Goal: Task Accomplishment & Management: Manage account settings

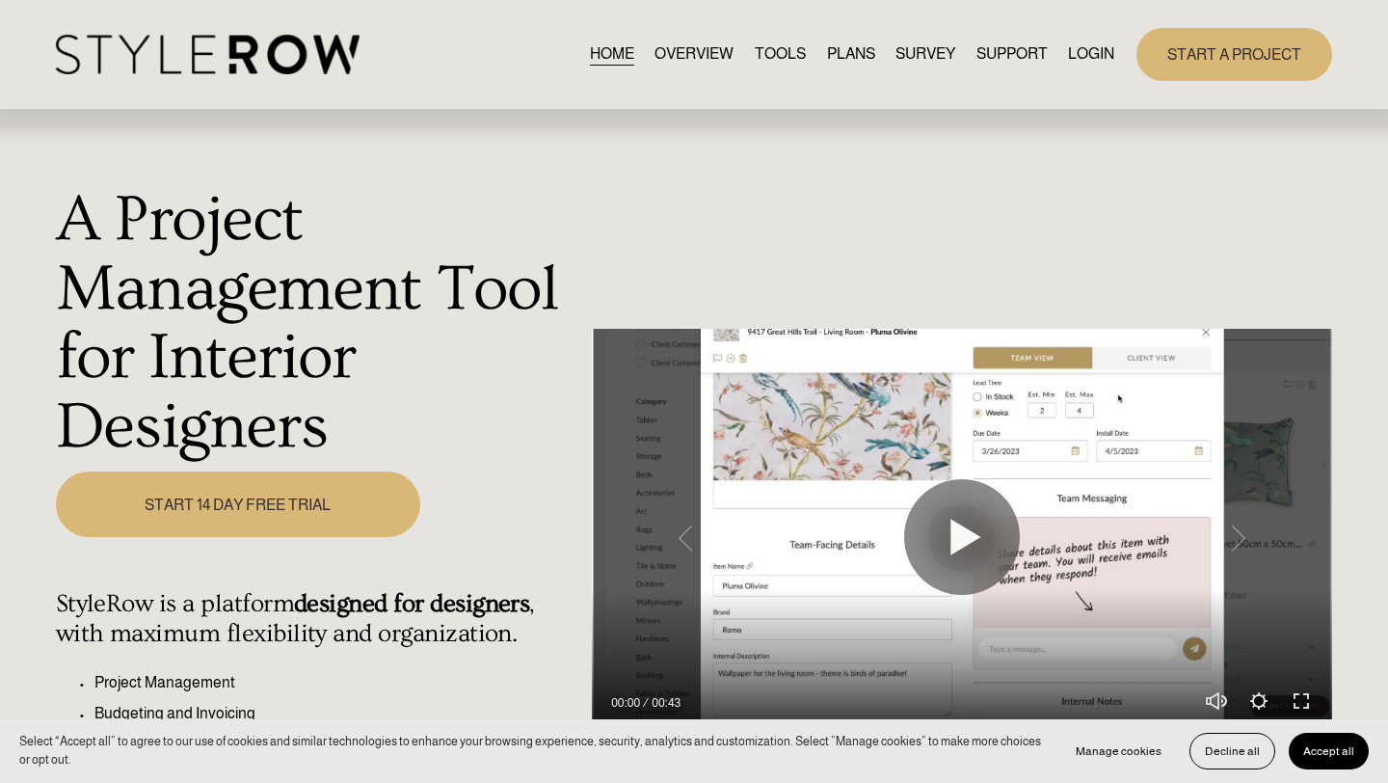
click at [1079, 57] on link "LOGIN" at bounding box center [1091, 54] width 46 height 26
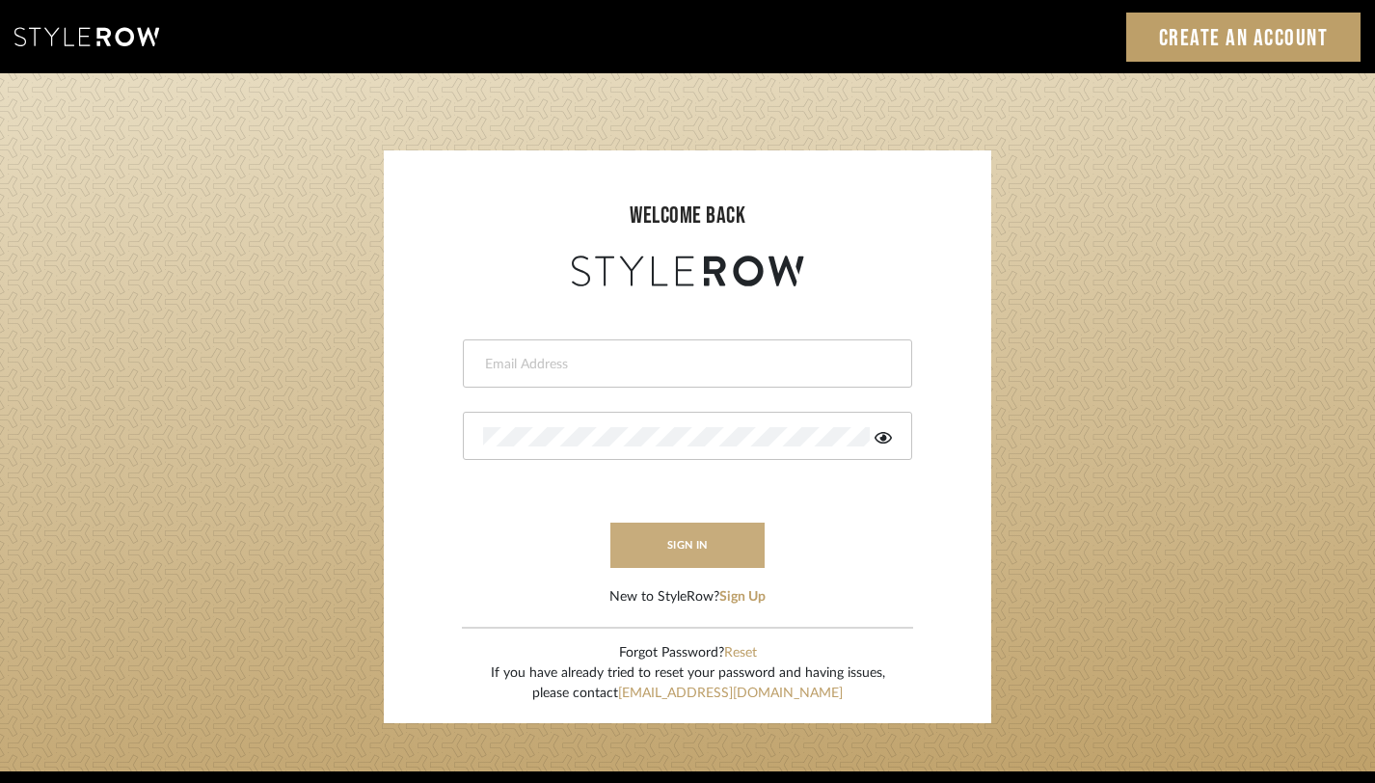
type input "[PERSON_NAME][EMAIL_ADDRESS][DOMAIN_NAME]"
click at [700, 540] on button "sign in" at bounding box center [687, 545] width 154 height 45
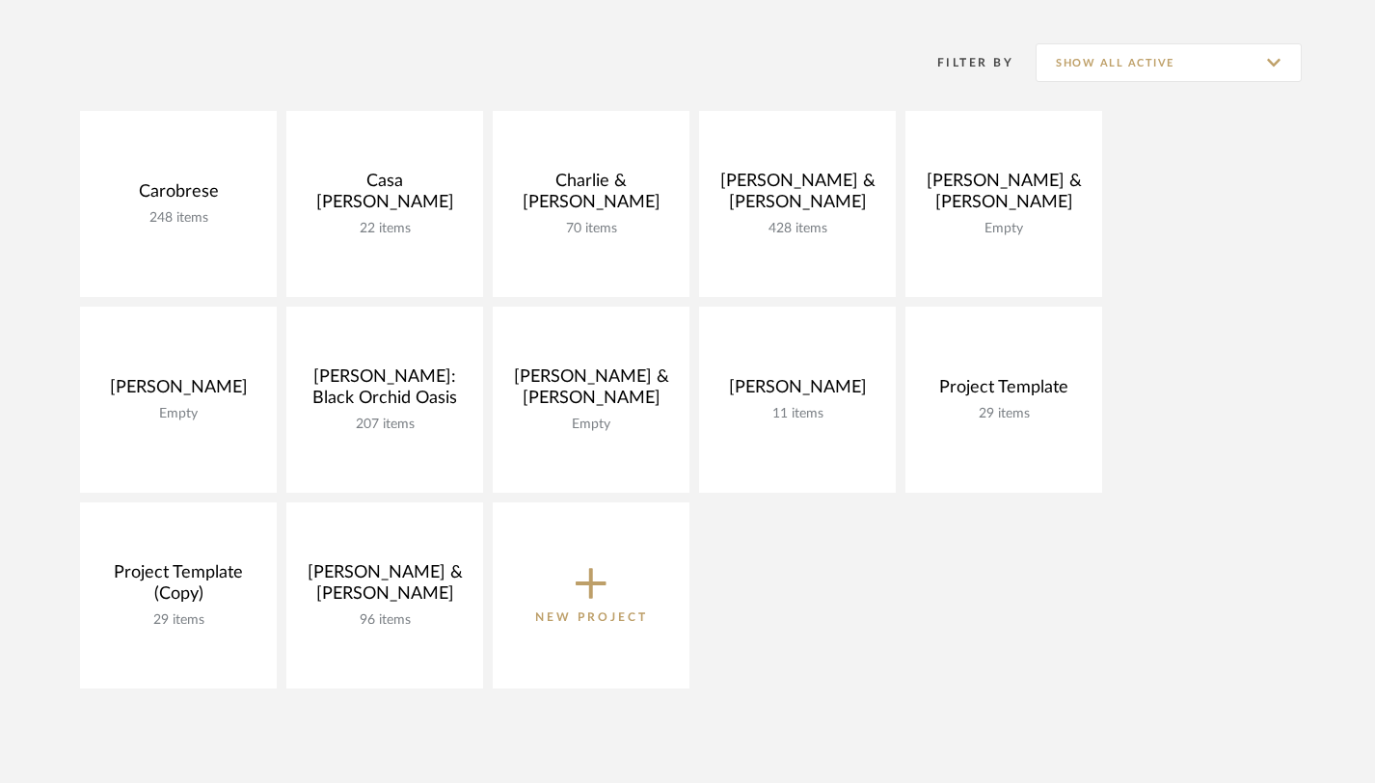
scroll to position [363, 0]
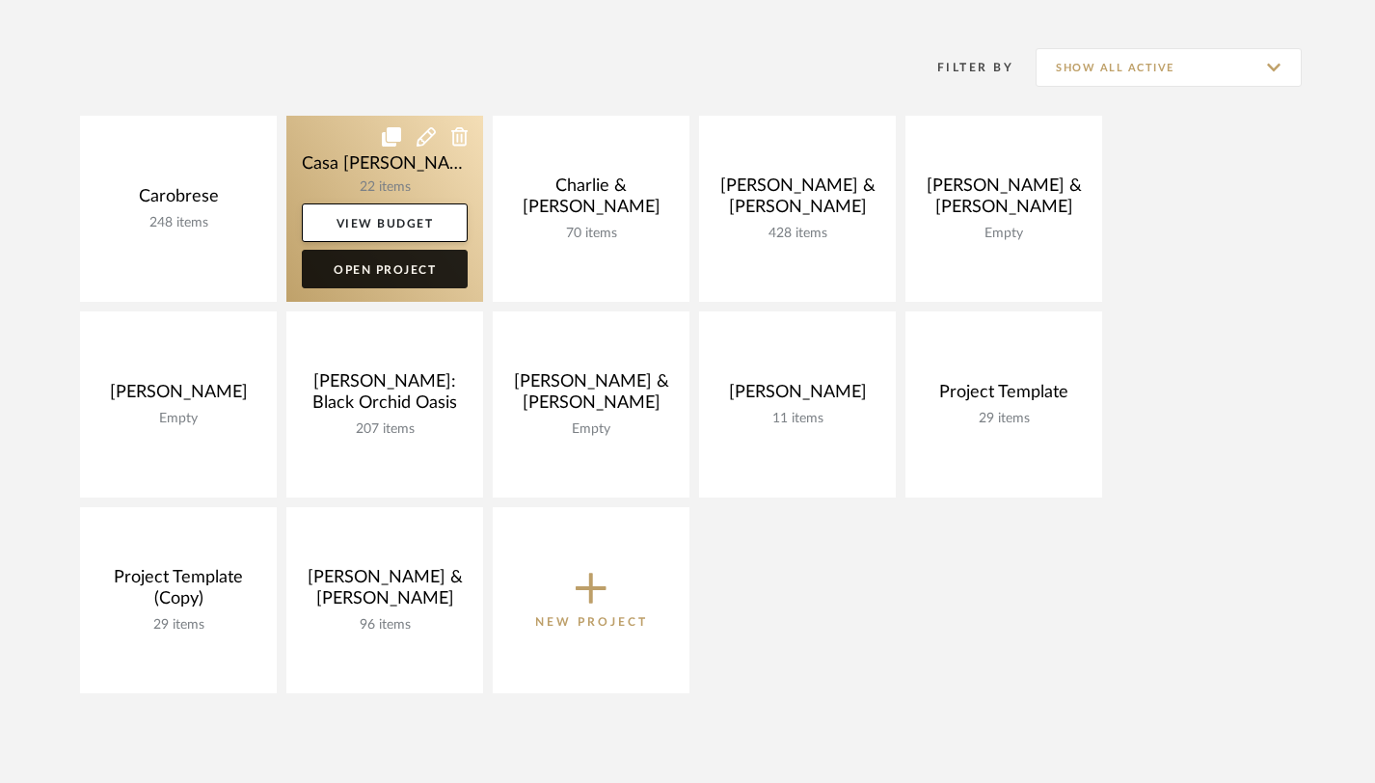
click at [394, 277] on link "Open Project" at bounding box center [385, 269] width 166 height 39
